Goal: Information Seeking & Learning: Check status

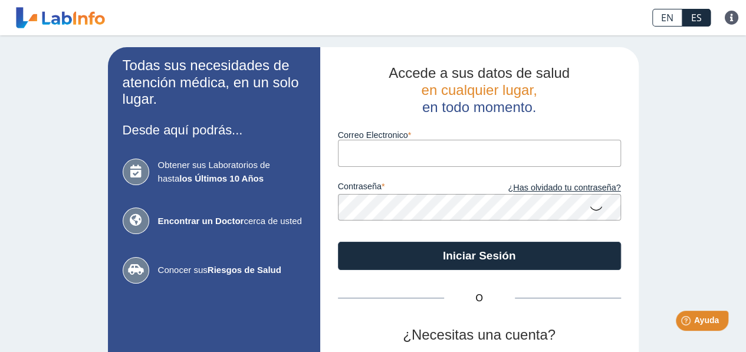
click at [371, 153] on input "Correo Electronico" at bounding box center [479, 153] width 283 height 27
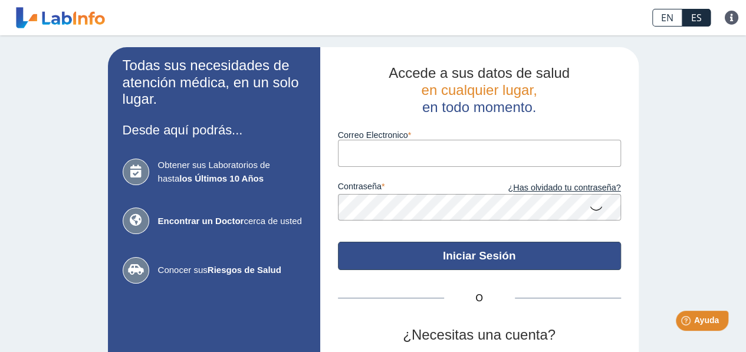
type input "[EMAIL_ADDRESS][DOMAIN_NAME]"
click at [446, 252] on button "Iniciar Sesión" at bounding box center [479, 256] width 283 height 28
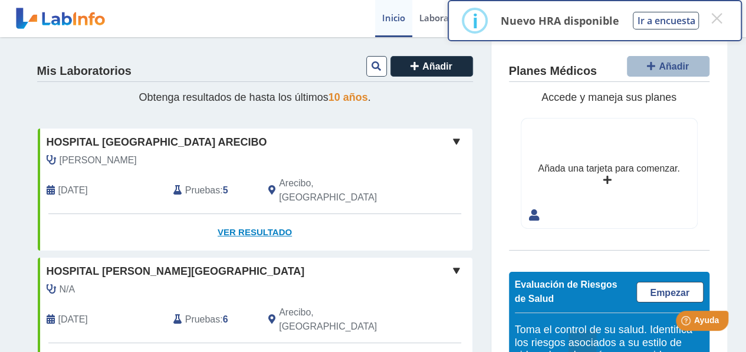
click at [235, 216] on link "Ver Resultado" at bounding box center [255, 232] width 434 height 37
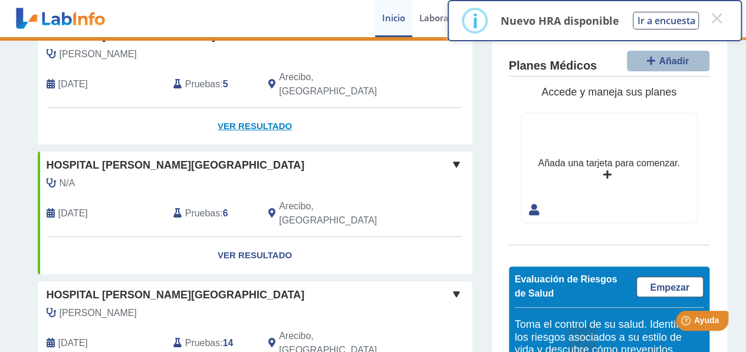
scroll to position [118, 0]
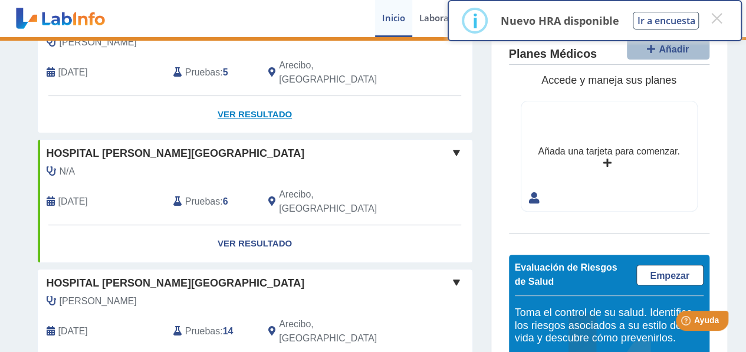
click at [243, 96] on link "Ver Resultado" at bounding box center [255, 114] width 434 height 37
click at [711, 15] on button "×" at bounding box center [715, 18] width 21 height 21
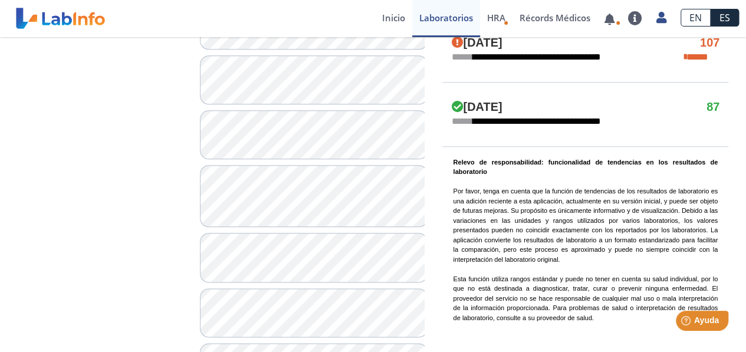
scroll to position [648, 0]
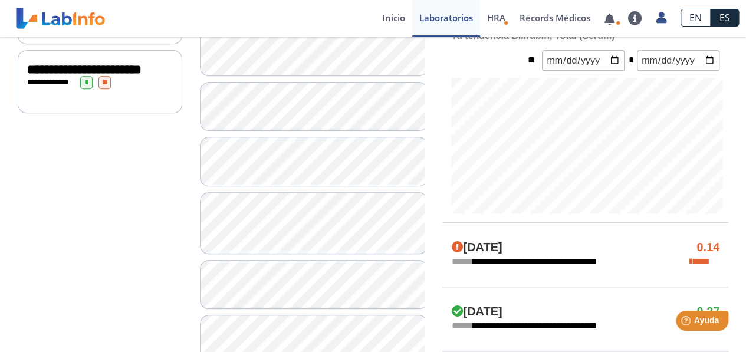
scroll to position [413, 0]
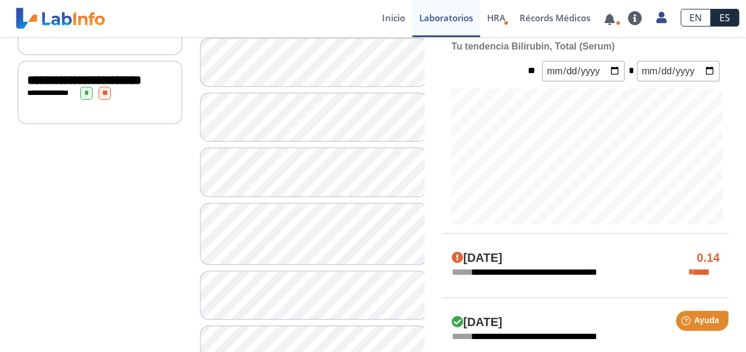
click at [495, 258] on h4 "[DATE]" at bounding box center [476, 258] width 51 height 14
click at [692, 275] on span "****" at bounding box center [704, 272] width 30 height 14
click at [691, 269] on icon at bounding box center [690, 272] width 2 height 9
click at [693, 265] on span "****" at bounding box center [704, 272] width 30 height 14
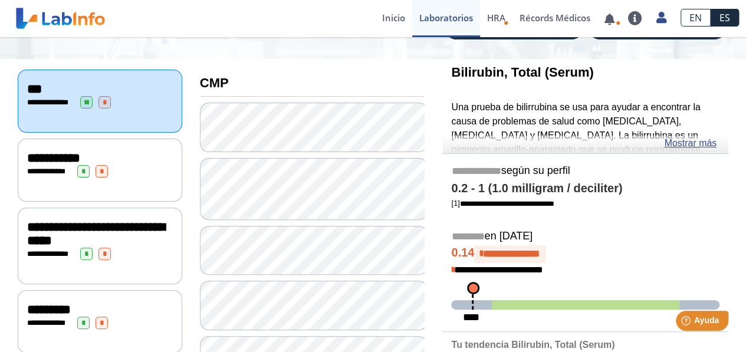
scroll to position [118, 0]
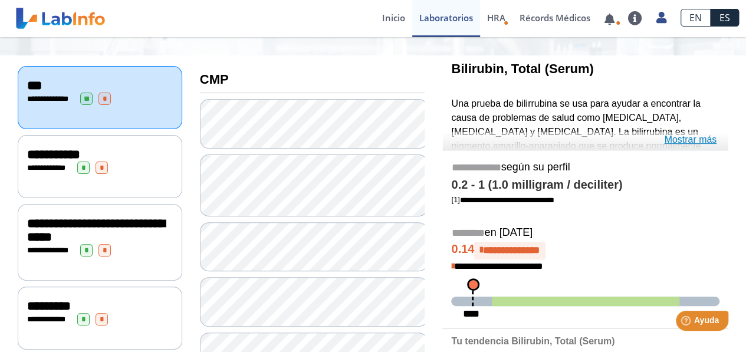
click at [675, 137] on link "Mostrar más" at bounding box center [690, 140] width 52 height 14
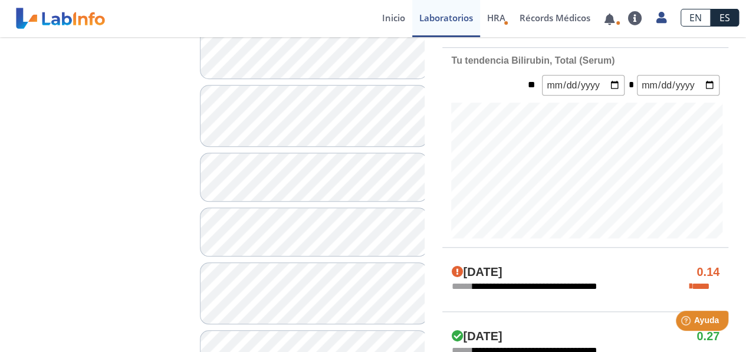
scroll to position [707, 0]
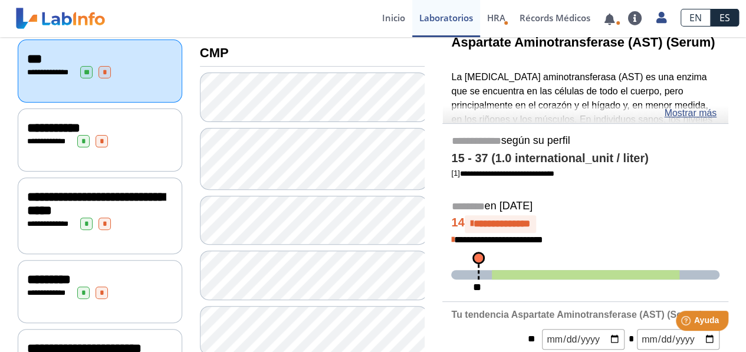
scroll to position [118, 0]
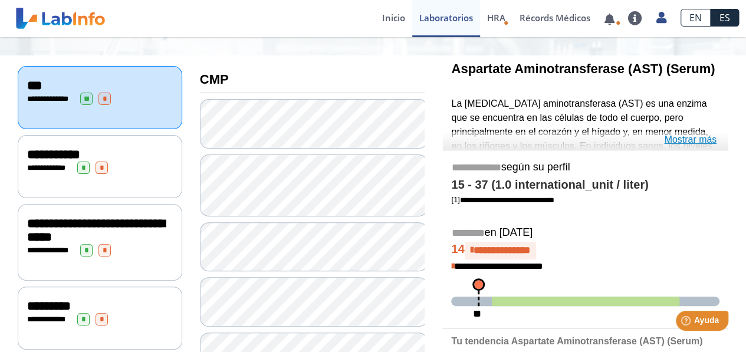
click at [695, 139] on link "Mostrar más" at bounding box center [690, 140] width 52 height 14
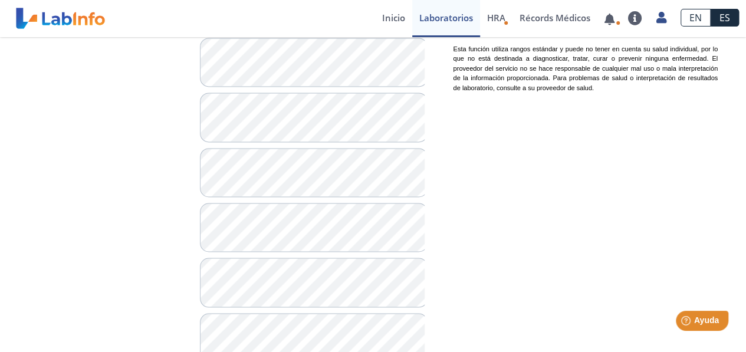
scroll to position [943, 0]
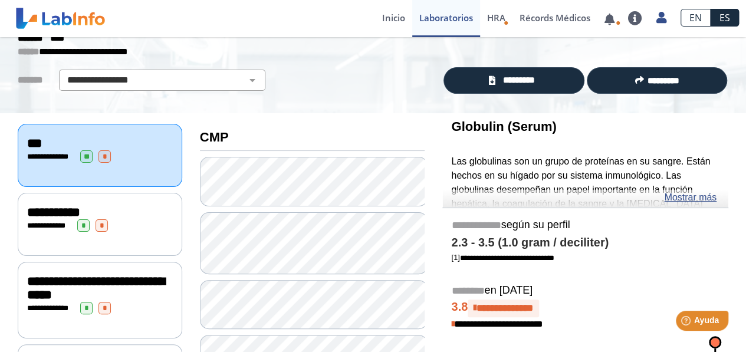
scroll to position [59, 0]
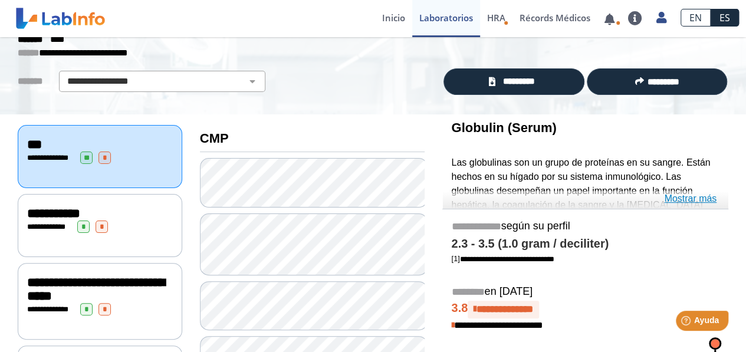
click at [672, 196] on link "Mostrar más" at bounding box center [690, 199] width 52 height 14
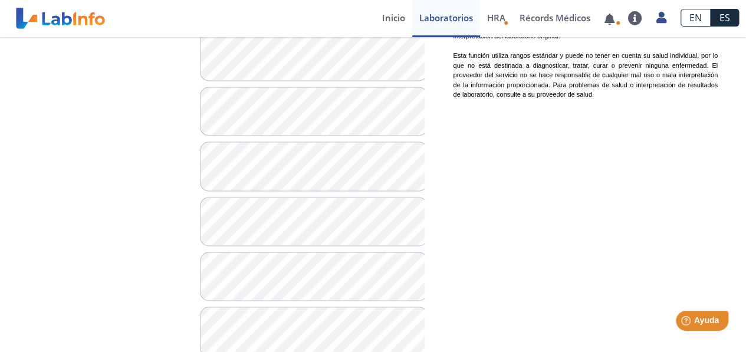
scroll to position [1061, 0]
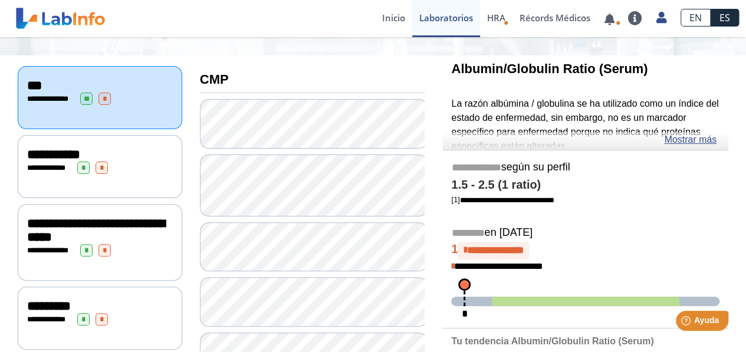
scroll to position [59, 0]
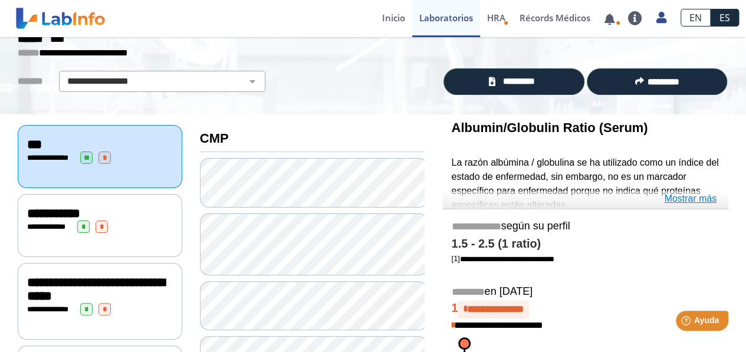
click at [688, 202] on link "Mostrar más" at bounding box center [690, 199] width 52 height 14
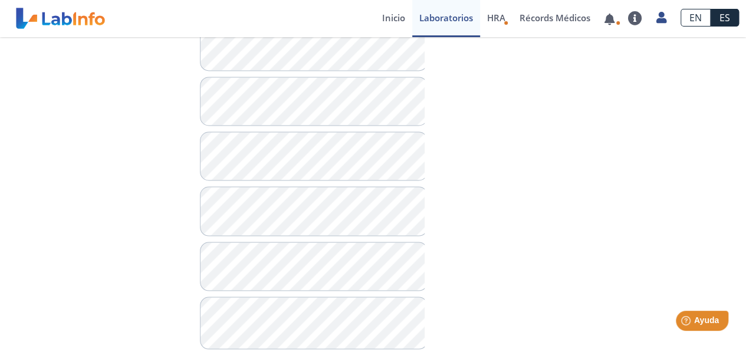
scroll to position [884, 0]
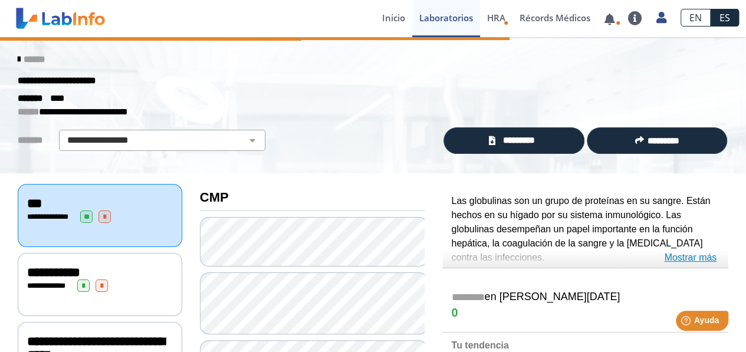
click at [671, 258] on link "Mostrar más" at bounding box center [690, 257] width 52 height 14
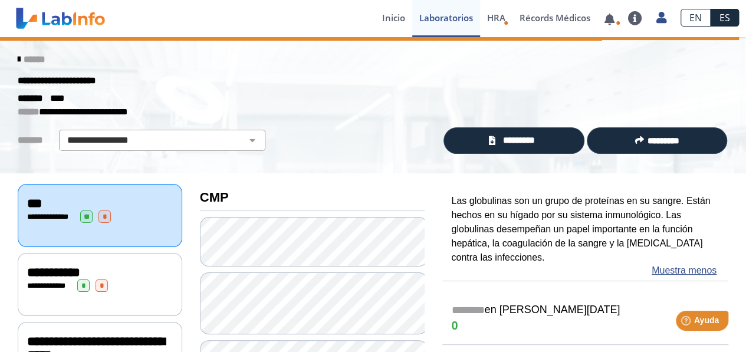
click at [129, 265] on div "**********" at bounding box center [100, 272] width 146 height 14
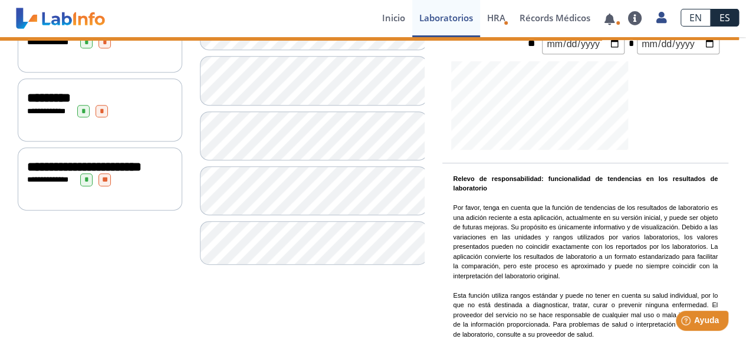
scroll to position [208, 0]
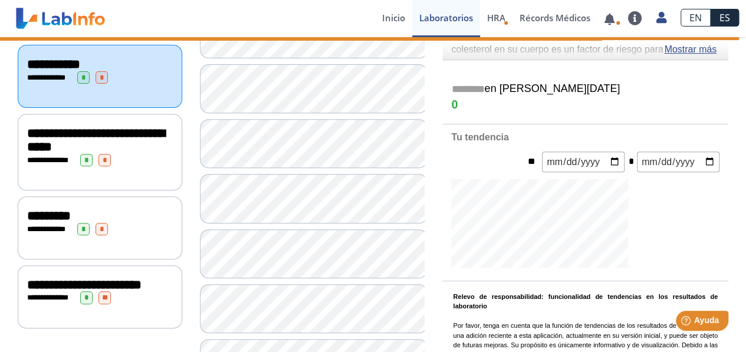
click at [136, 154] on div "**********" at bounding box center [100, 160] width 146 height 12
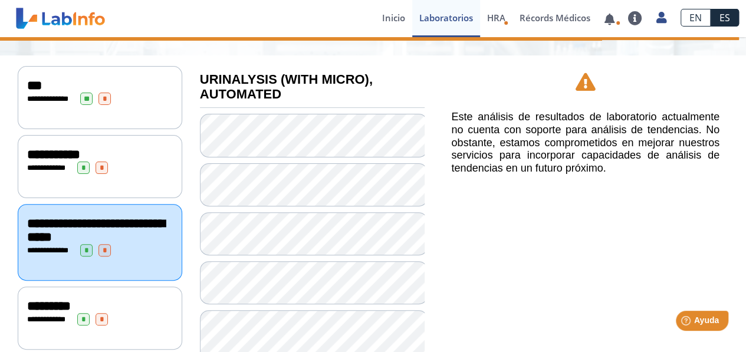
scroll to position [236, 0]
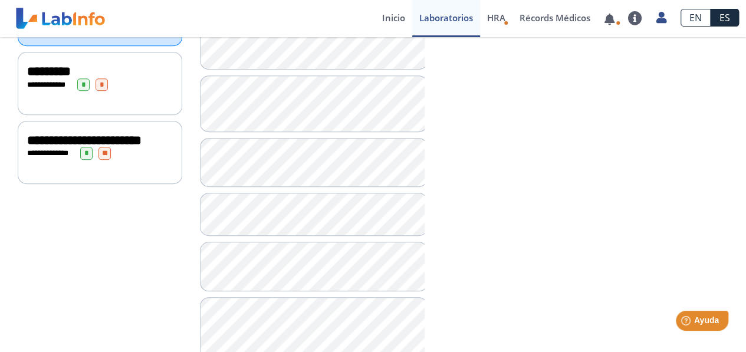
scroll to position [354, 0]
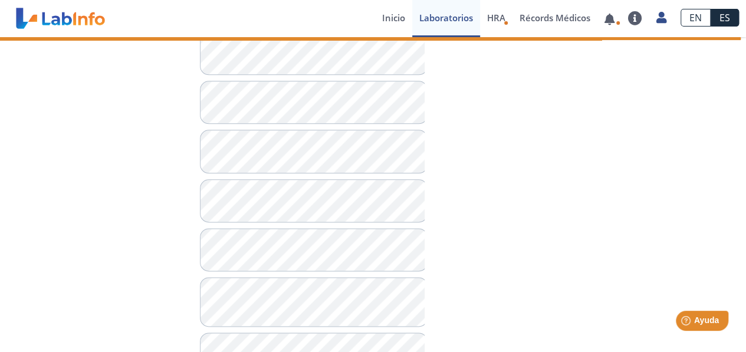
scroll to position [723, 0]
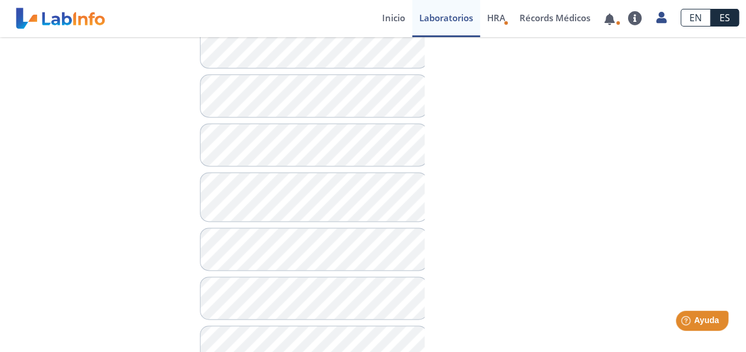
scroll to position [840, 0]
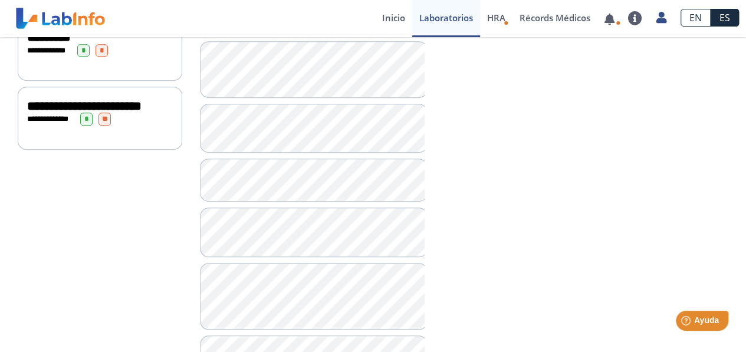
scroll to position [236, 0]
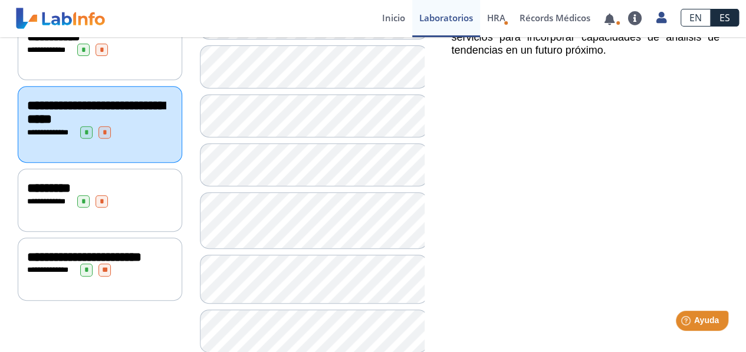
click at [86, 210] on div "**********" at bounding box center [100, 200] width 164 height 63
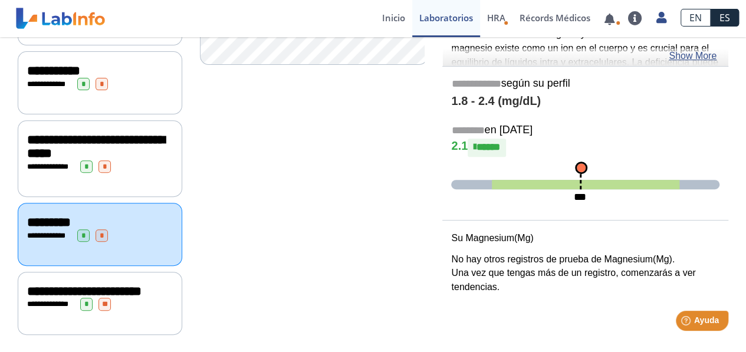
scroll to position [211, 0]
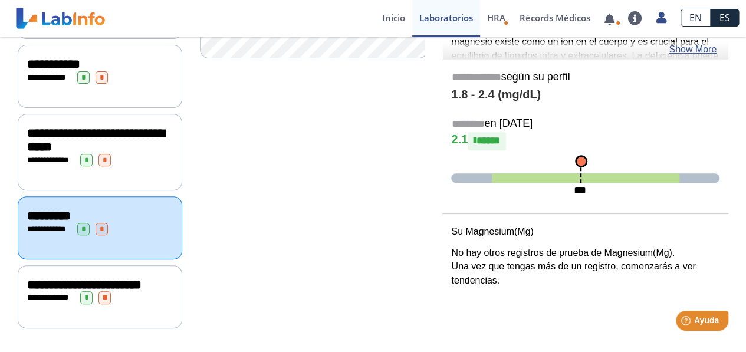
click at [104, 278] on span "**********" at bounding box center [84, 284] width 114 height 13
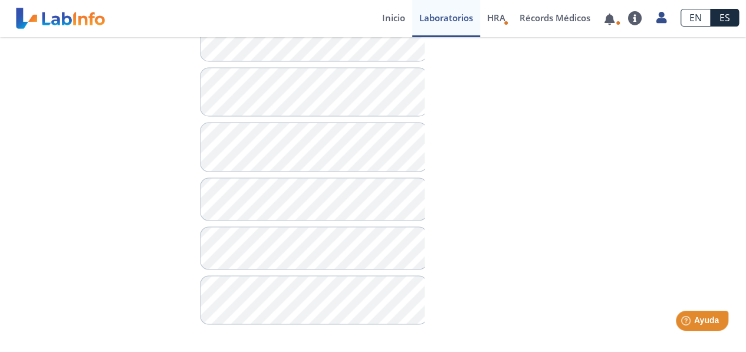
scroll to position [1084, 0]
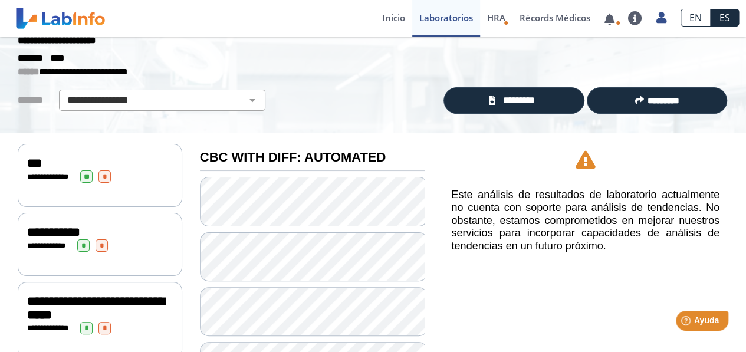
scroll to position [59, 0]
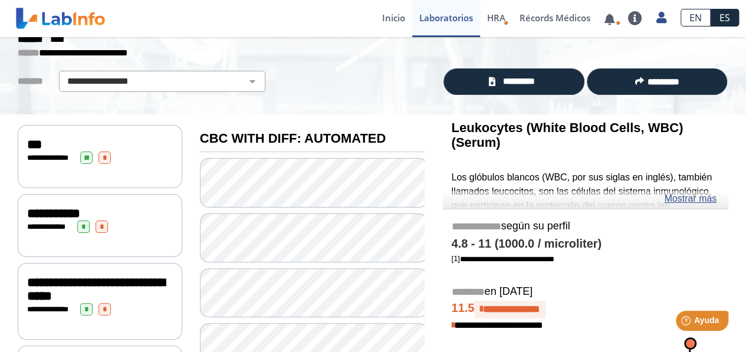
scroll to position [118, 0]
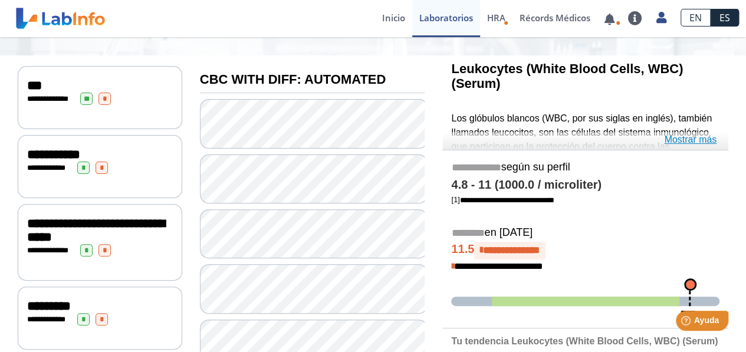
click at [690, 141] on link "Mostrar más" at bounding box center [690, 140] width 52 height 14
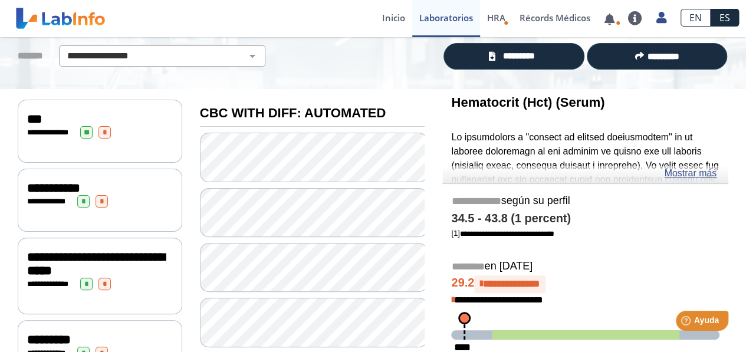
scroll to position [59, 0]
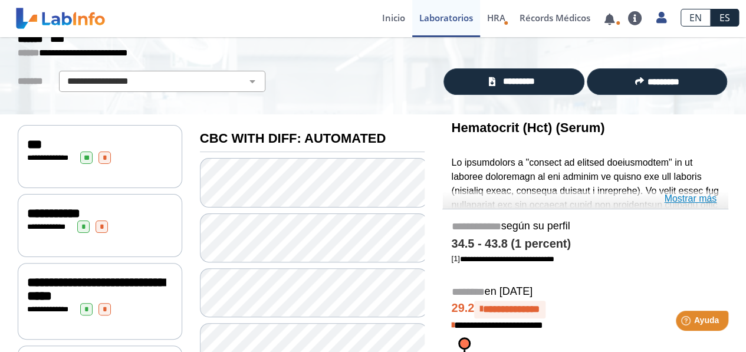
click at [703, 193] on link "Mostrar más" at bounding box center [690, 199] width 52 height 14
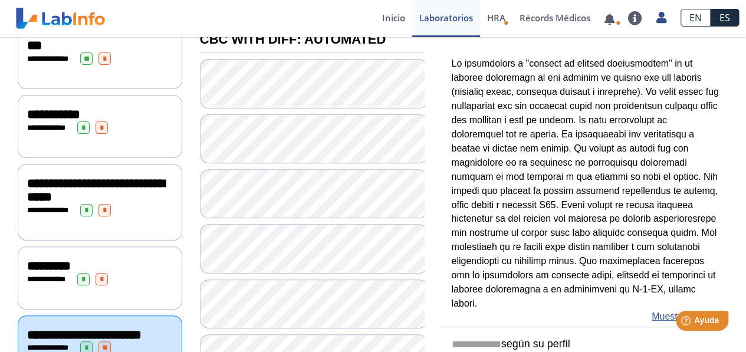
scroll to position [177, 0]
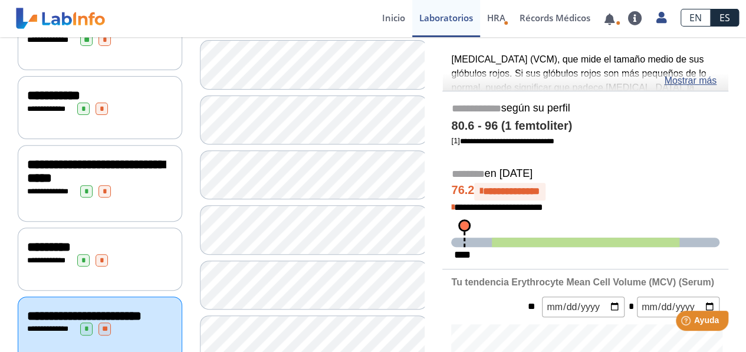
scroll to position [295, 0]
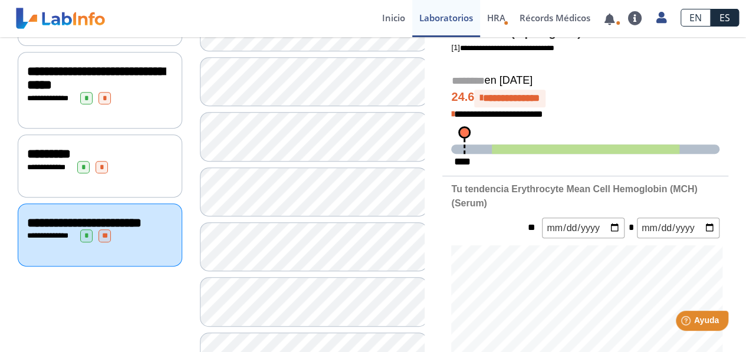
scroll to position [295, 0]
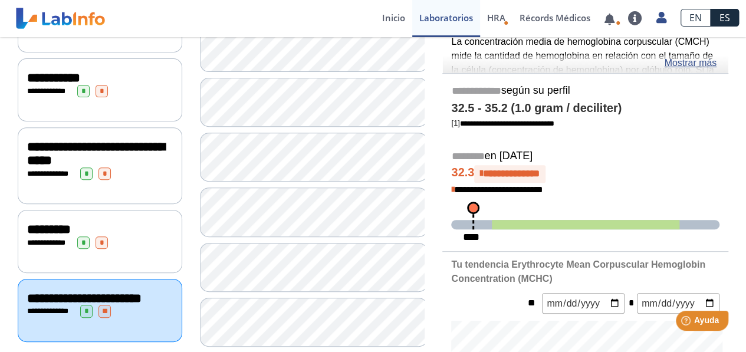
scroll to position [177, 0]
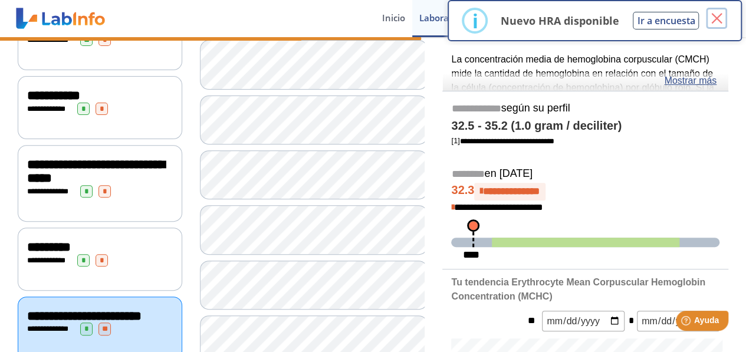
click at [717, 24] on button "×" at bounding box center [715, 18] width 21 height 21
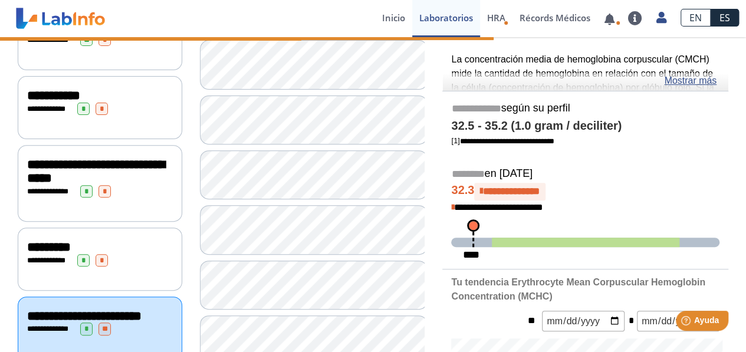
scroll to position [59, 0]
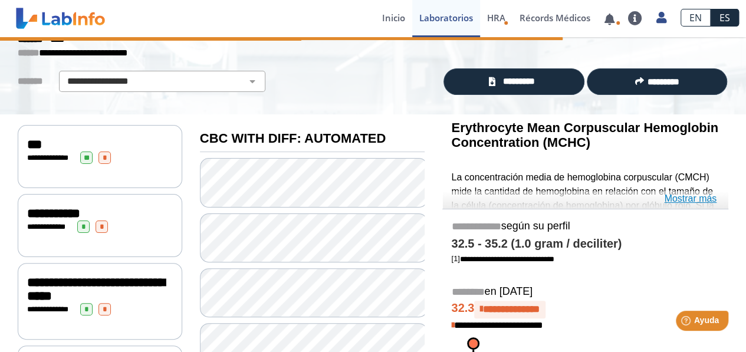
click at [677, 196] on link "Mostrar más" at bounding box center [690, 199] width 52 height 14
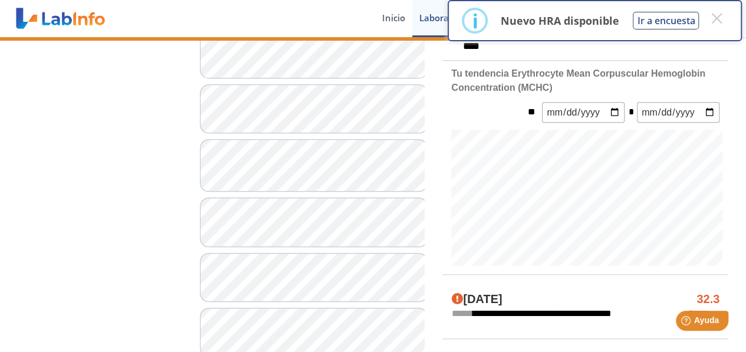
scroll to position [530, 0]
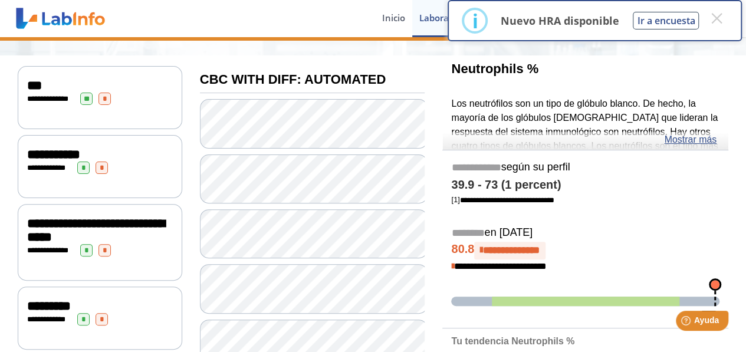
scroll to position [59, 0]
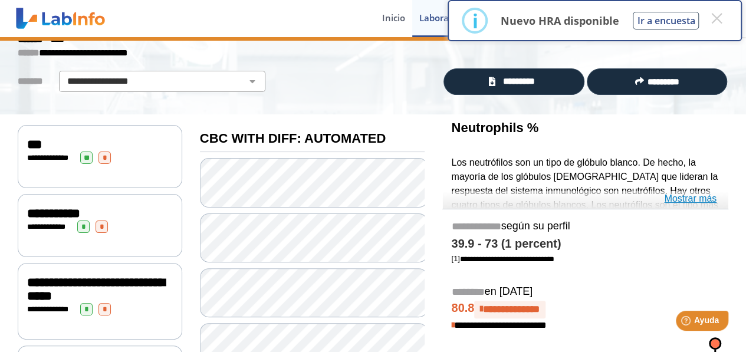
click at [692, 200] on link "Mostrar más" at bounding box center [690, 199] width 52 height 14
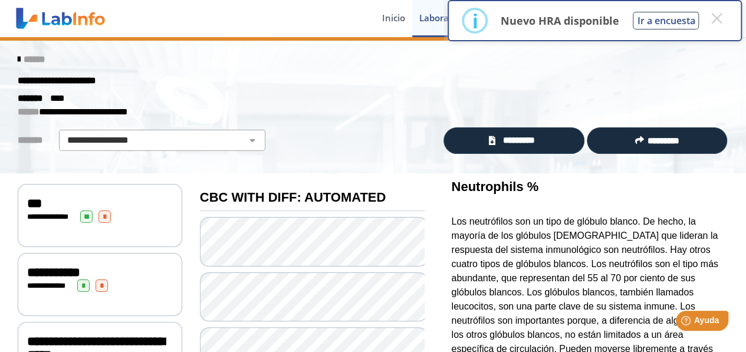
scroll to position [0, 0]
